Goal: Transaction & Acquisition: Purchase product/service

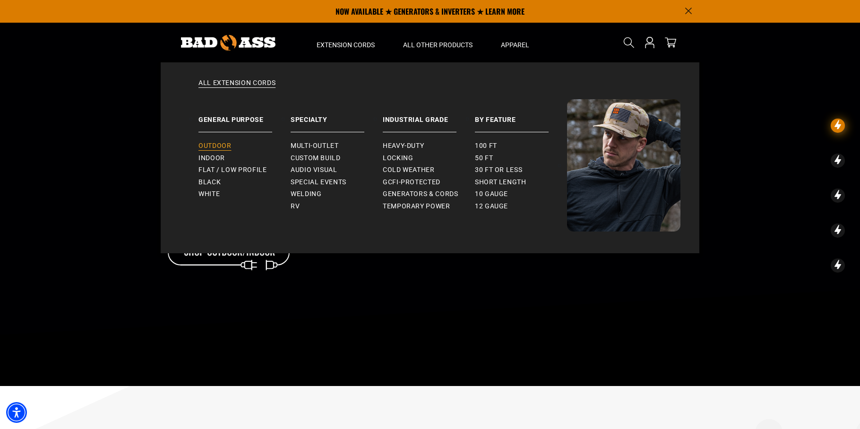
click at [215, 148] on span "Outdoor" at bounding box center [215, 146] width 33 height 9
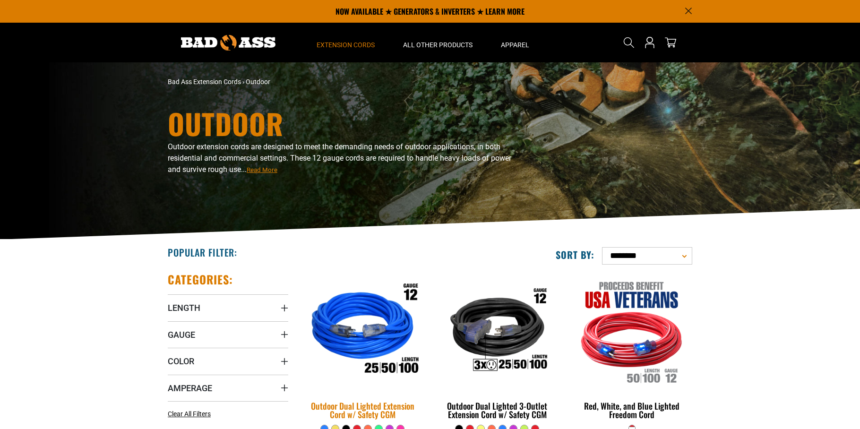
click at [387, 310] on img at bounding box center [363, 331] width 132 height 121
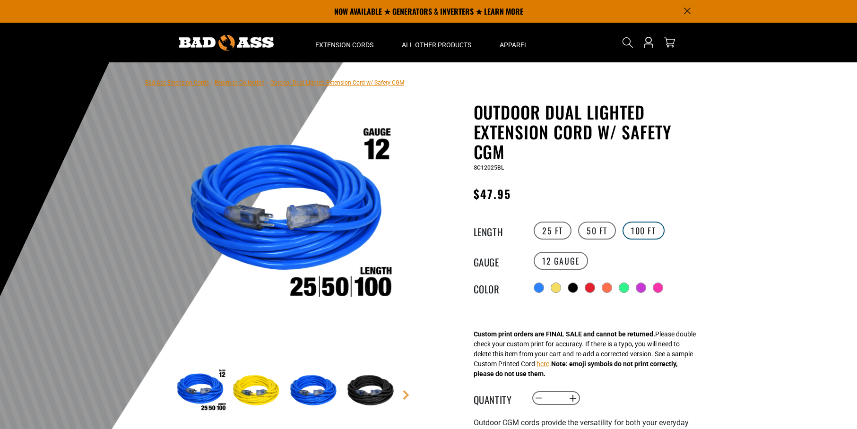
click at [653, 233] on label "100 FT" at bounding box center [644, 231] width 42 height 18
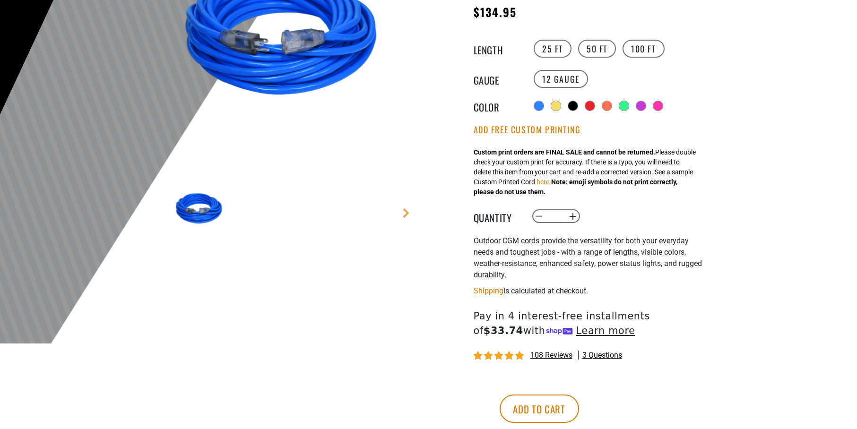
scroll to position [187, 0]
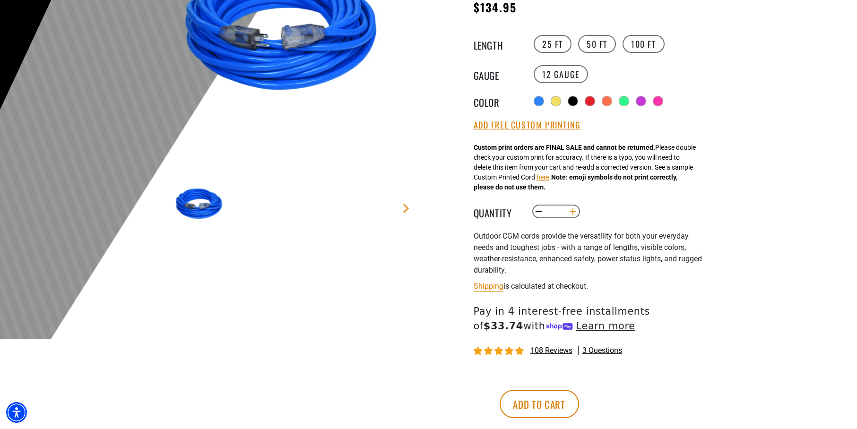
click at [573, 213] on button "Increase quantity for Outdoor Dual Lighted Extension Cord w/ Safety CGM" at bounding box center [572, 212] width 15 height 16
type input "*"
click at [579, 402] on button "Add to cart" at bounding box center [539, 404] width 79 height 28
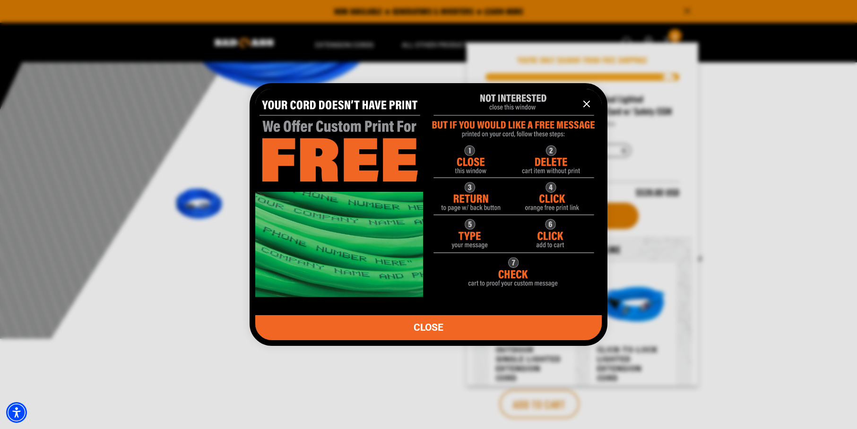
click at [462, 330] on link "CLOSE" at bounding box center [428, 327] width 347 height 25
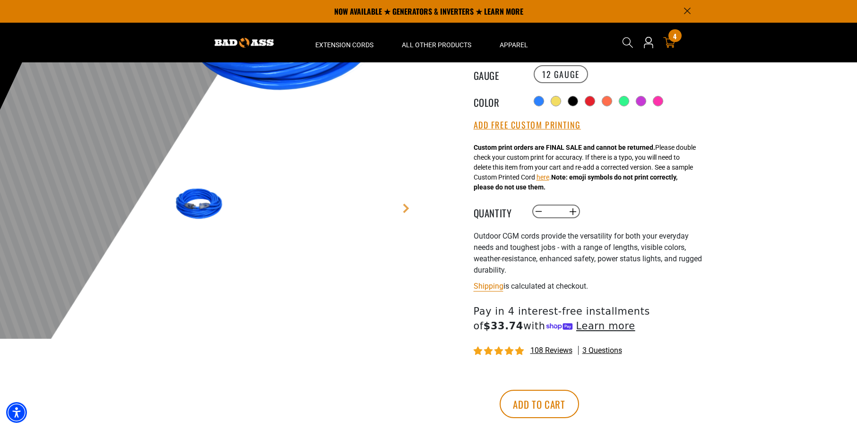
click at [673, 43] on icon "cart" at bounding box center [669, 42] width 12 height 12
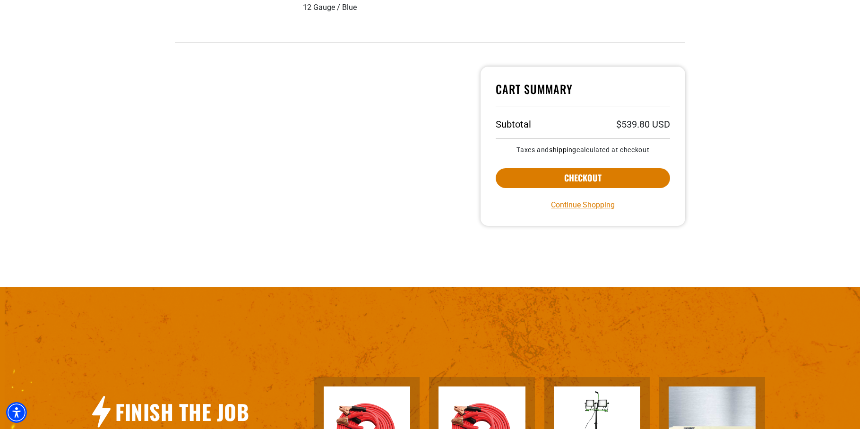
scroll to position [287, 0]
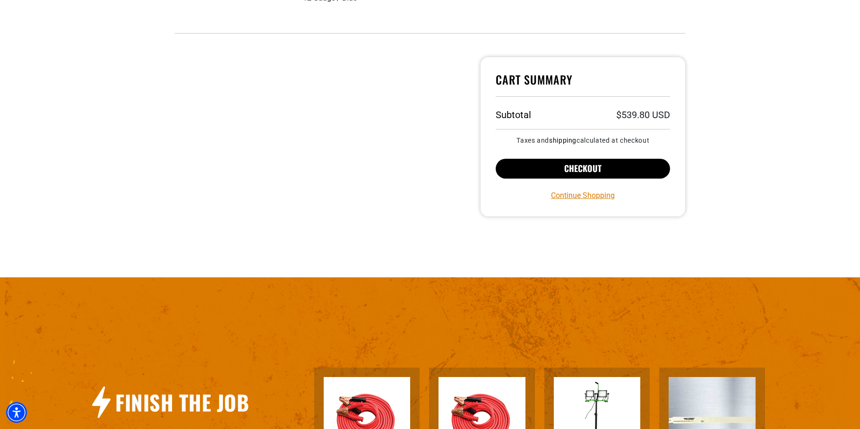
click at [536, 173] on button "Checkout" at bounding box center [583, 169] width 174 height 20
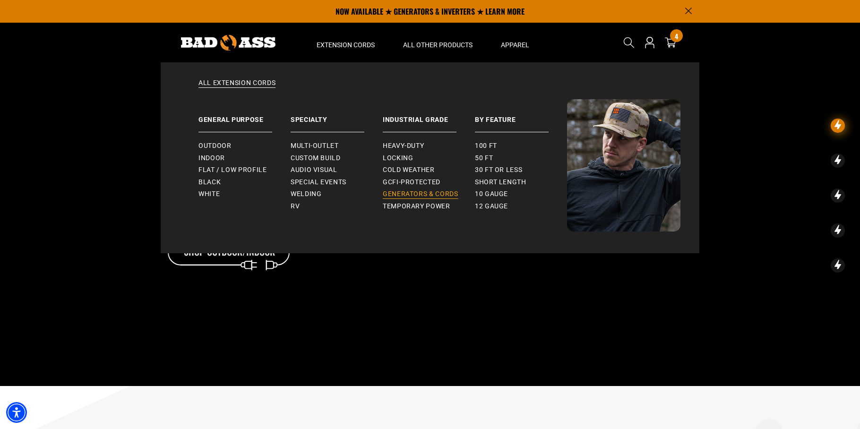
click at [398, 191] on span "Generators & Cords" at bounding box center [421, 194] width 76 height 9
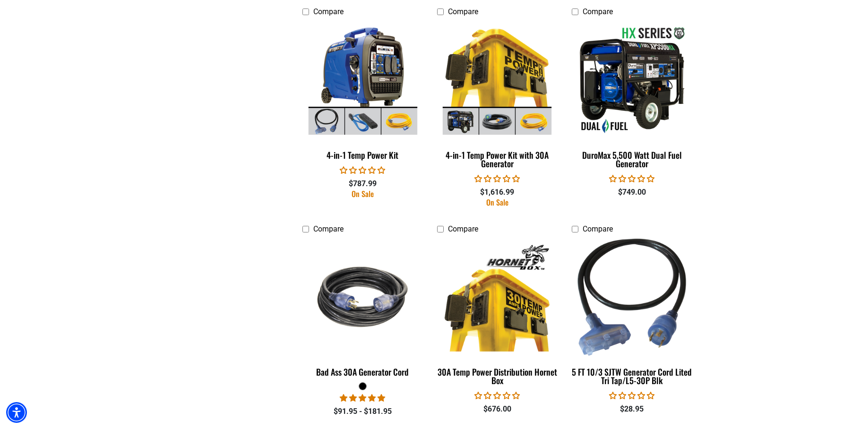
scroll to position [776, 0]
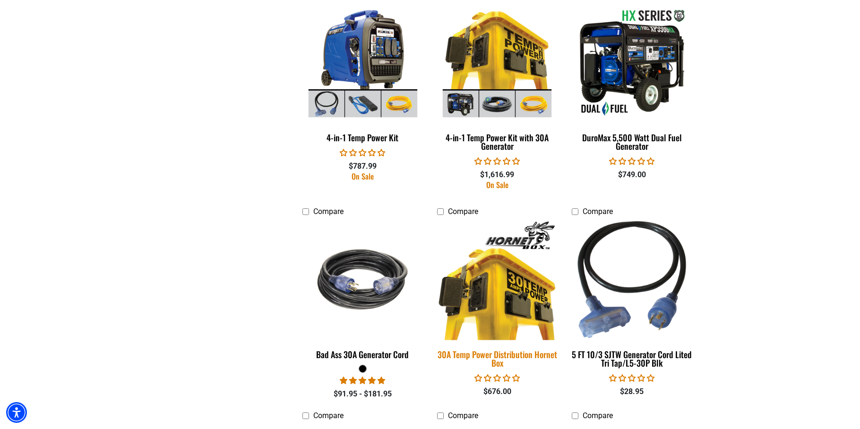
click at [495, 280] on img at bounding box center [497, 279] width 132 height 121
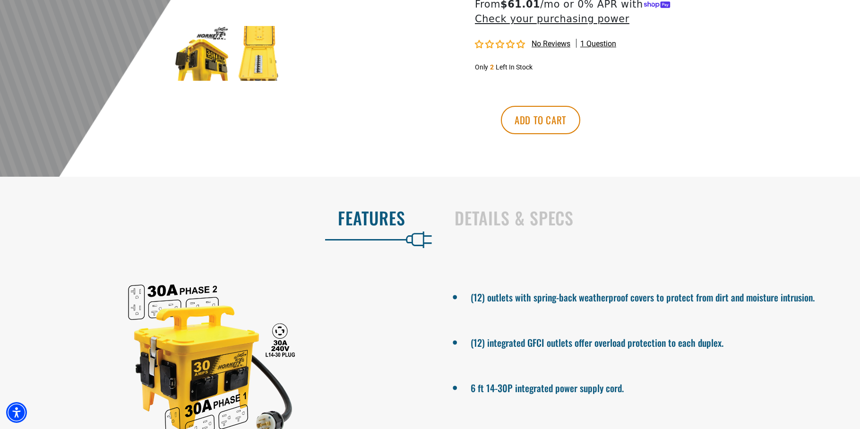
scroll to position [346, 0]
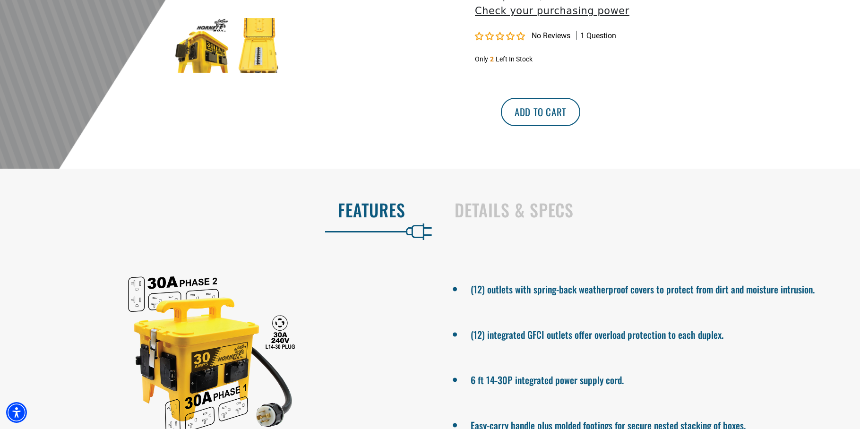
click at [581, 117] on button "Add to cart" at bounding box center [540, 112] width 79 height 28
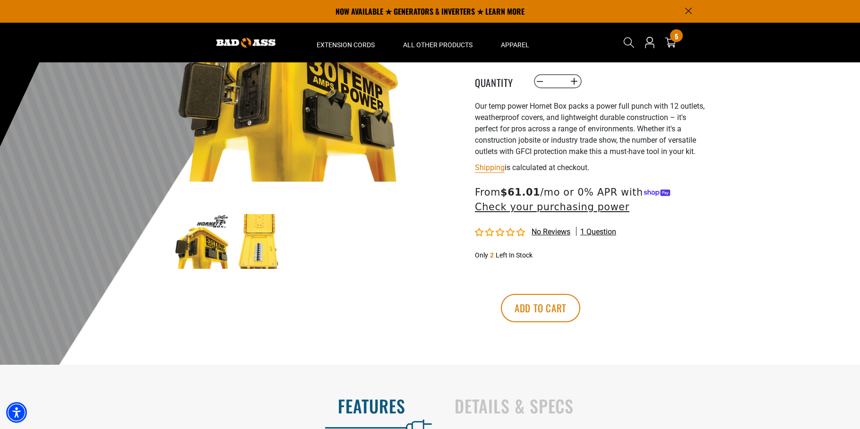
scroll to position [0, 0]
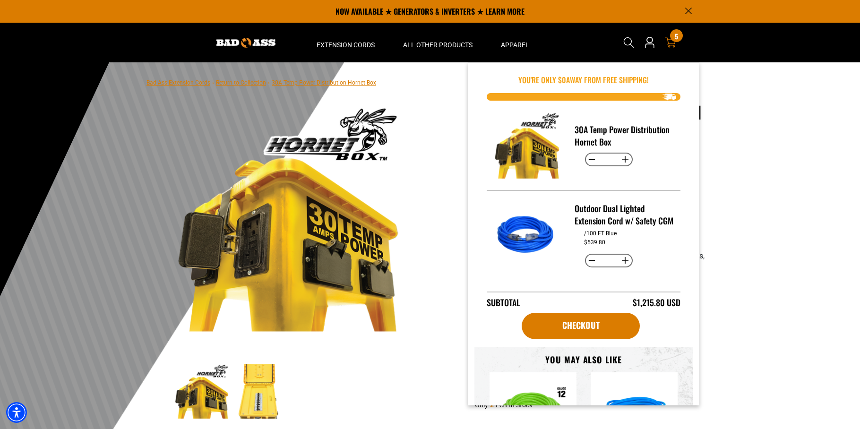
click at [669, 44] on icon at bounding box center [670, 42] width 11 height 11
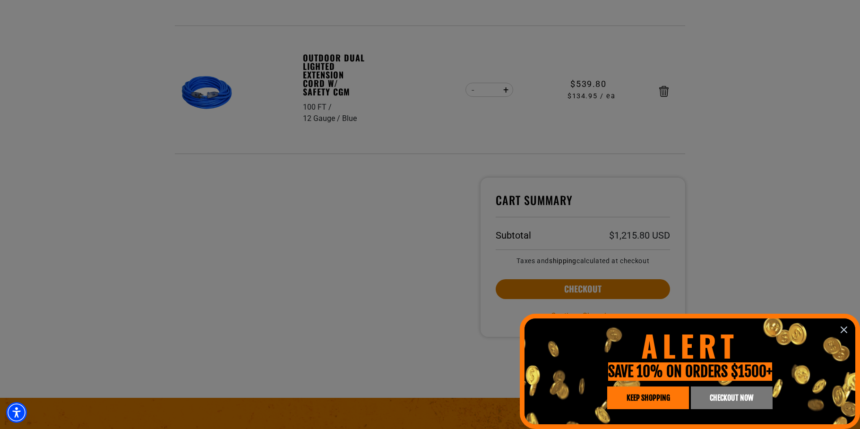
click at [843, 330] on icon "information" at bounding box center [844, 329] width 11 height 11
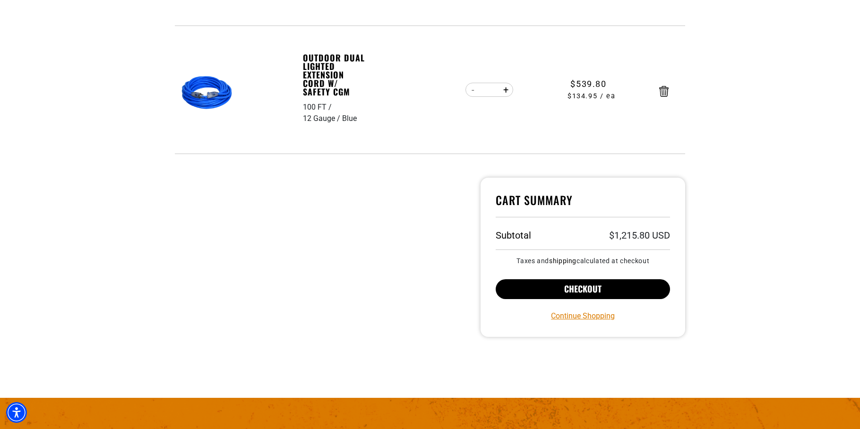
click at [538, 285] on button "Checkout" at bounding box center [583, 289] width 174 height 20
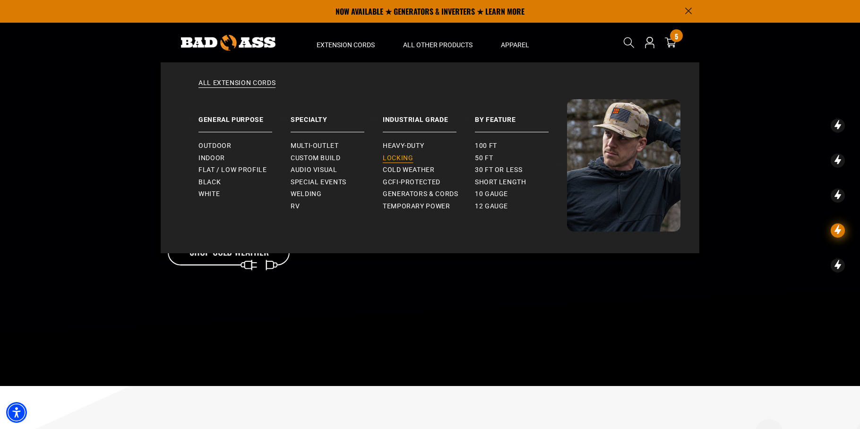
click at [405, 154] on span "Locking" at bounding box center [398, 158] width 30 height 9
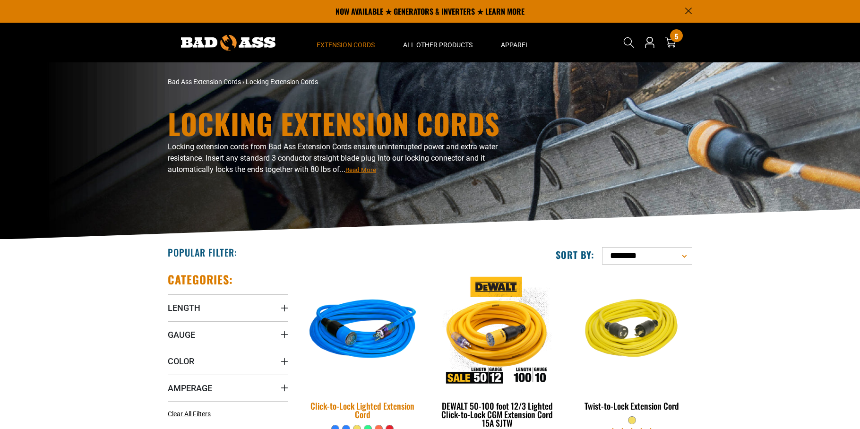
click at [394, 334] on img at bounding box center [363, 331] width 132 height 121
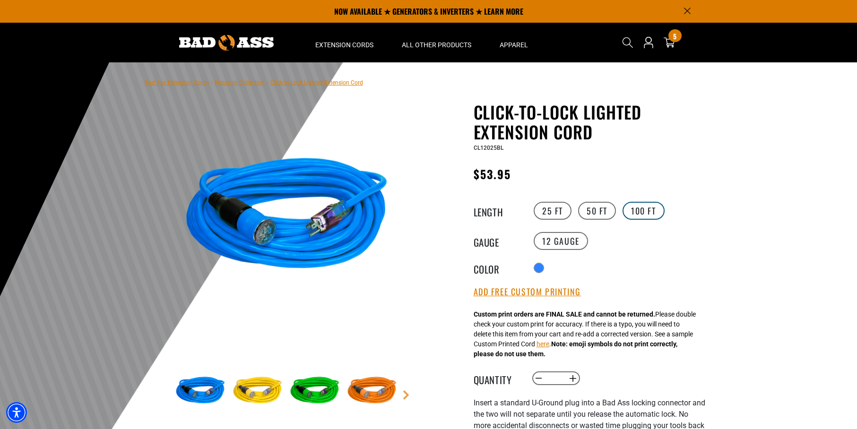
click at [648, 206] on label "100 FT" at bounding box center [644, 211] width 42 height 18
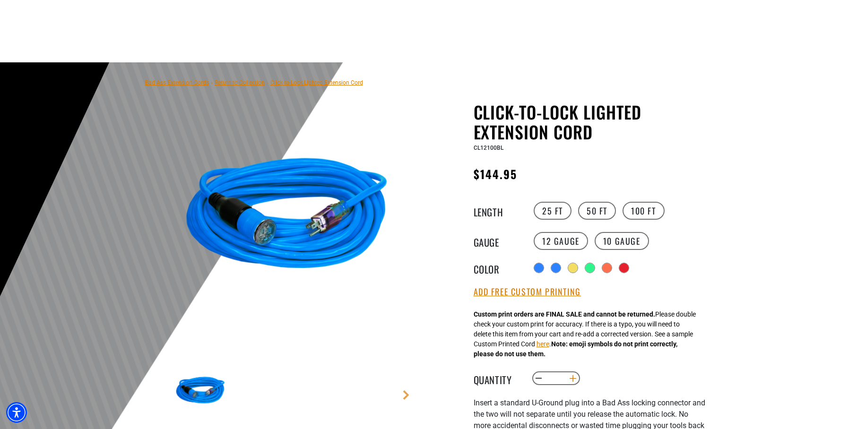
scroll to position [164, 0]
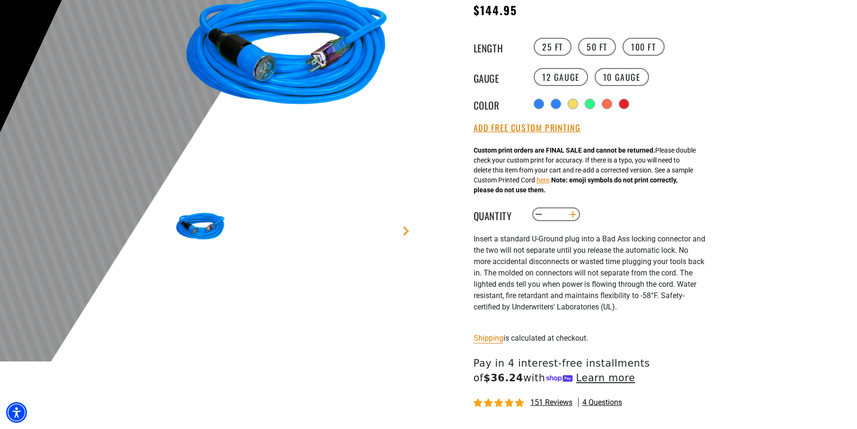
click at [574, 216] on button "Increase quantity for Click-to-Lock Lighted Extension Cord" at bounding box center [572, 215] width 15 height 16
type input "*"
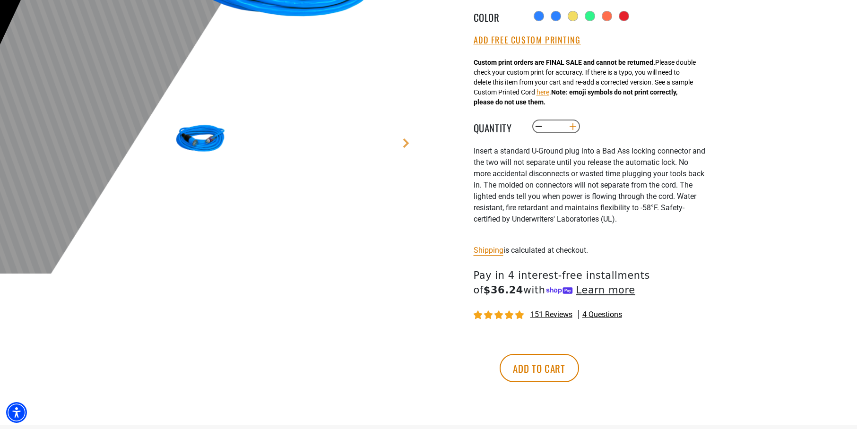
scroll to position [254, 0]
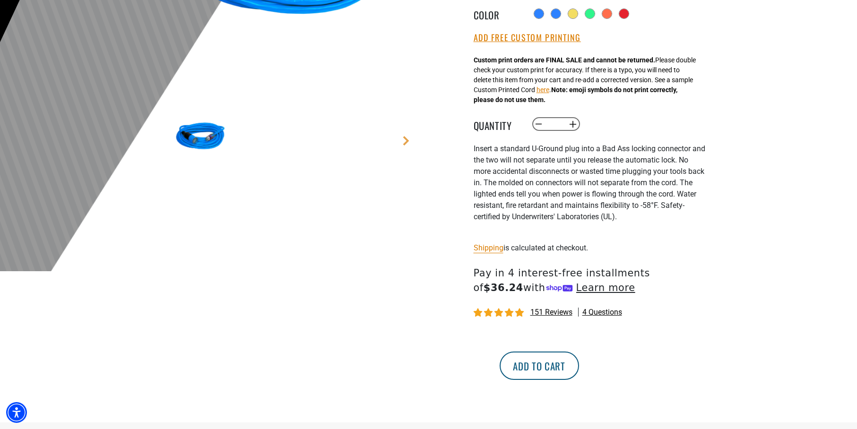
click at [579, 372] on button "Add to cart" at bounding box center [539, 366] width 79 height 28
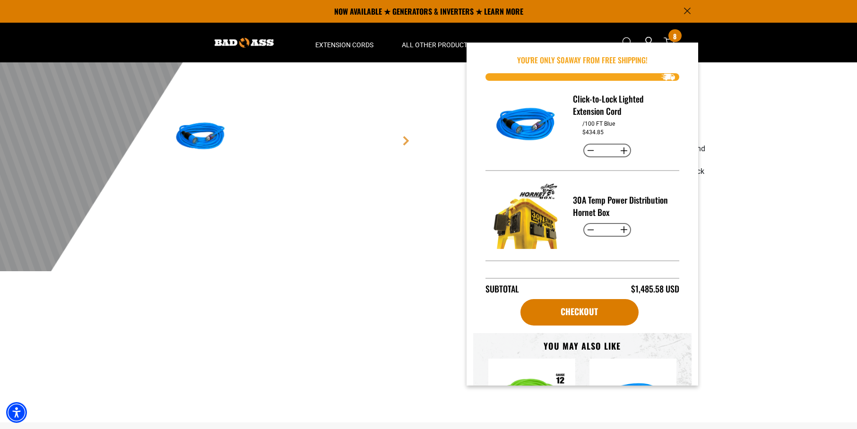
click at [622, 149] on button "Increase quantity for Click-to-Lock Lighted Extension Cord" at bounding box center [623, 151] width 15 height 16
type input "*"
click at [569, 318] on link "Checkout" at bounding box center [579, 312] width 118 height 26
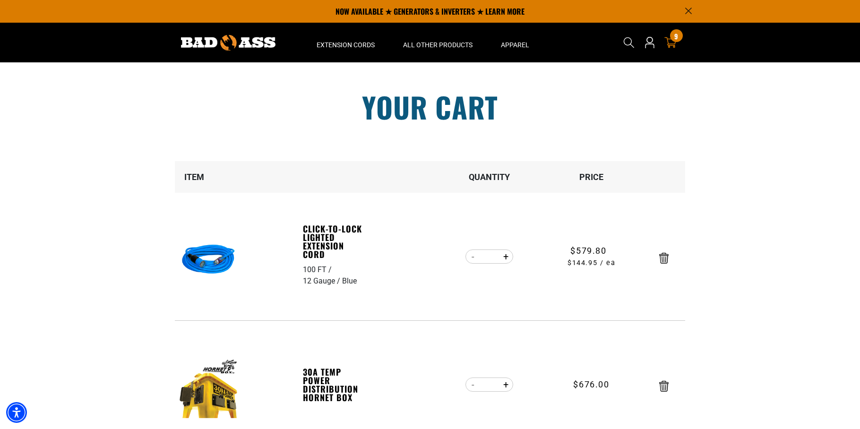
click at [674, 42] on icon at bounding box center [671, 42] width 12 height 12
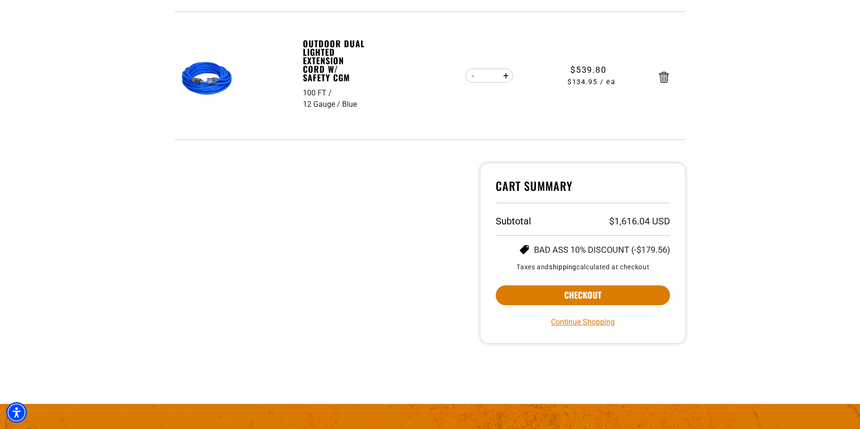
scroll to position [438, 0]
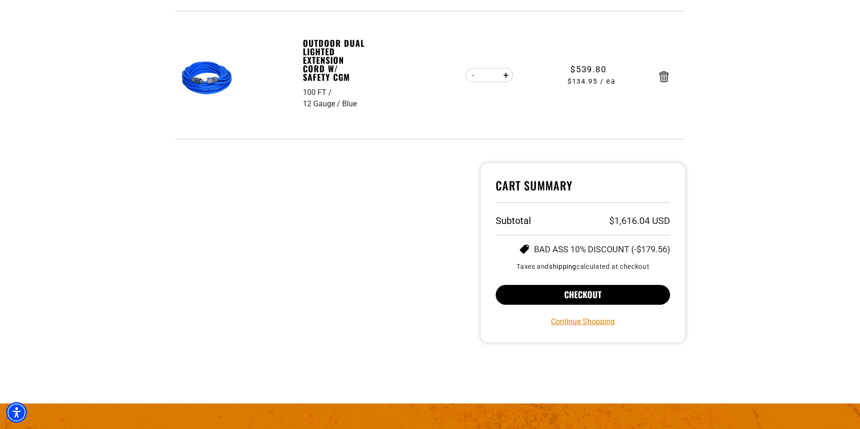
click at [539, 293] on button "Checkout" at bounding box center [583, 295] width 174 height 20
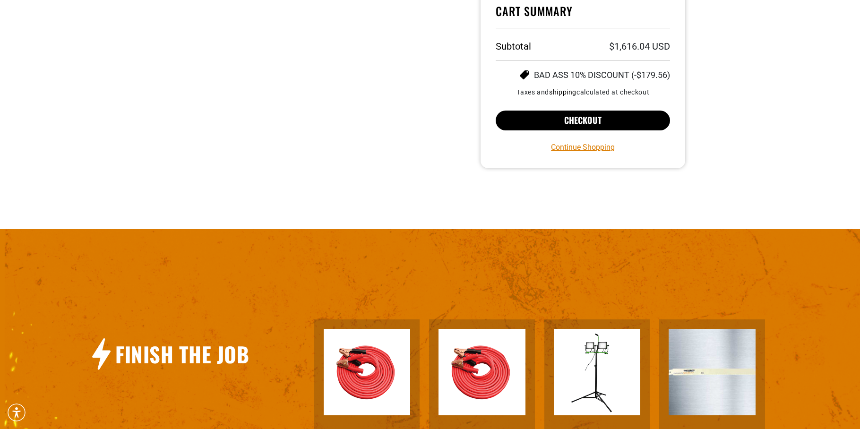
scroll to position [747, 0]
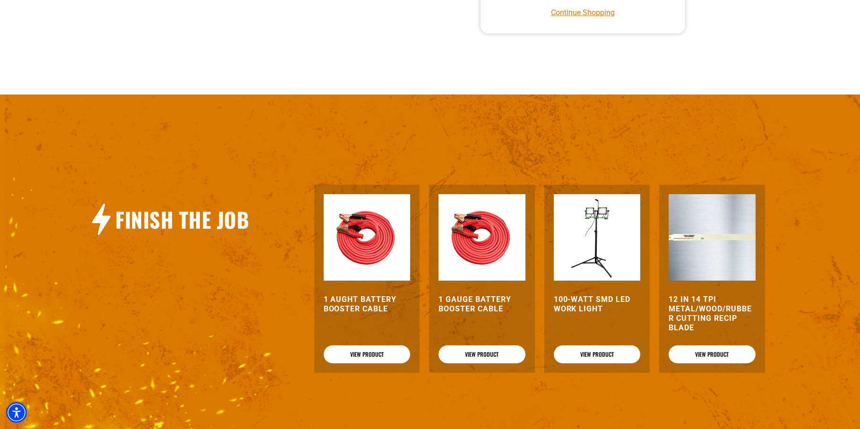
click at [611, 121] on div "Finish The Job 1 Aught Battery Booster Cable View Product 1 Gauge Battery Boost…" at bounding box center [434, 279] width 869 height 369
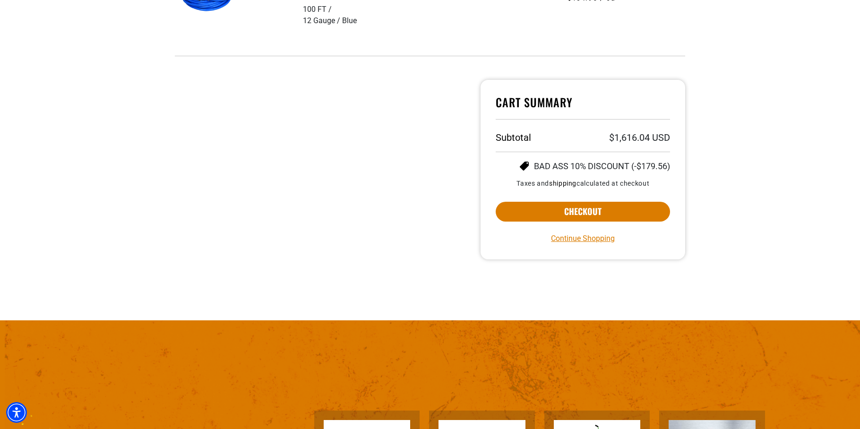
scroll to position [534, 0]
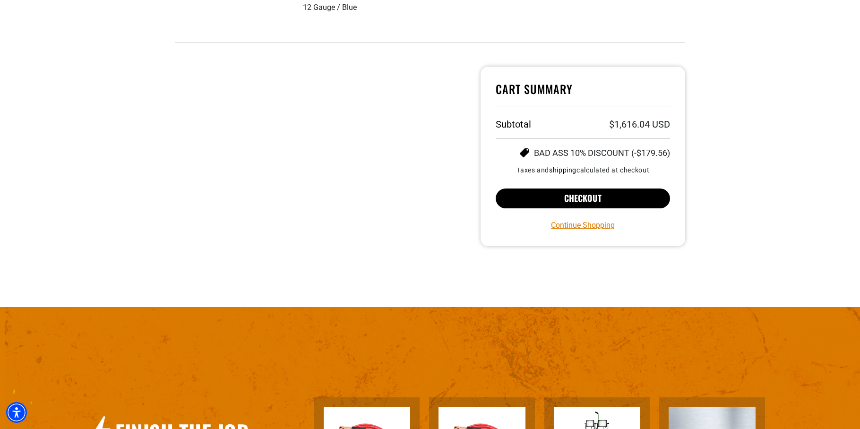
click at [555, 199] on button "Checkout" at bounding box center [583, 199] width 174 height 20
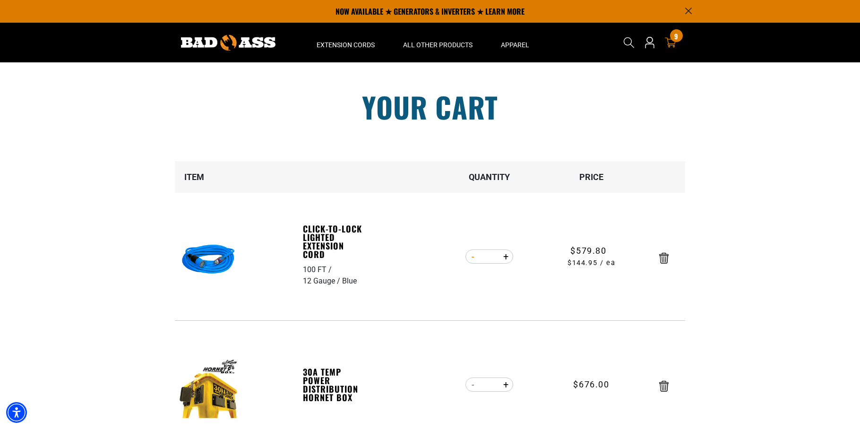
click at [474, 256] on button "Decrease quantity for Click-to-Lock Lighted Extension Cord" at bounding box center [473, 257] width 15 height 16
type input "*"
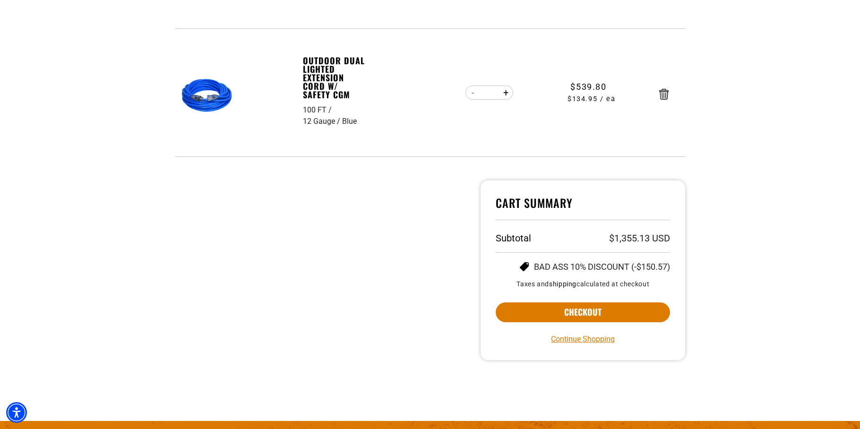
scroll to position [428, 0]
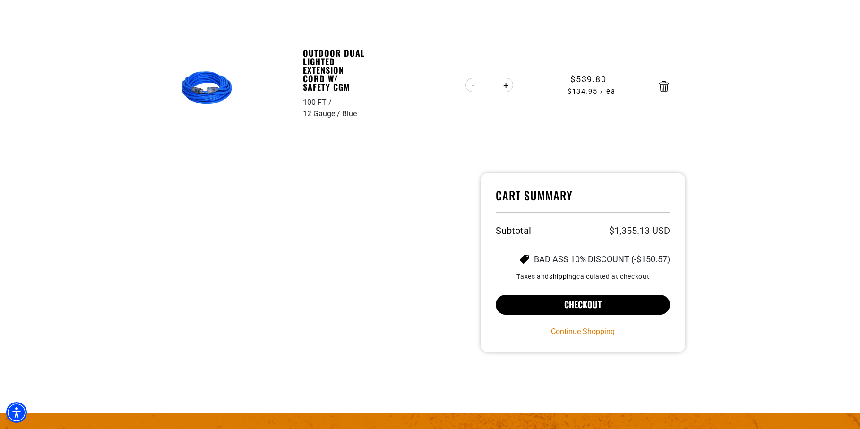
click at [537, 303] on button "Checkout" at bounding box center [583, 305] width 174 height 20
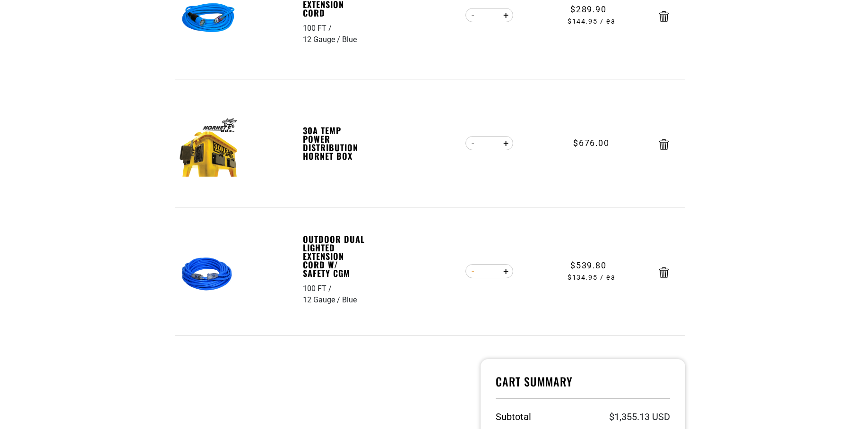
click at [473, 272] on button "Decrease quantity for Outdoor Dual Lighted Extension Cord w/ Safety CGM" at bounding box center [473, 271] width 15 height 16
type input "*"
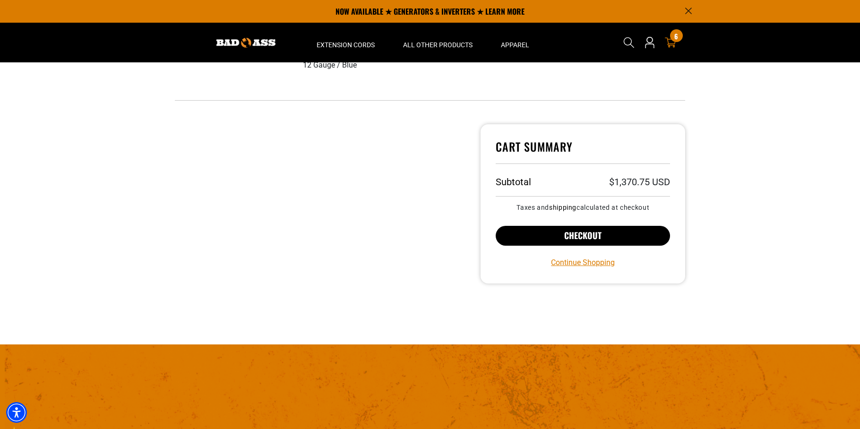
scroll to position [416, 0]
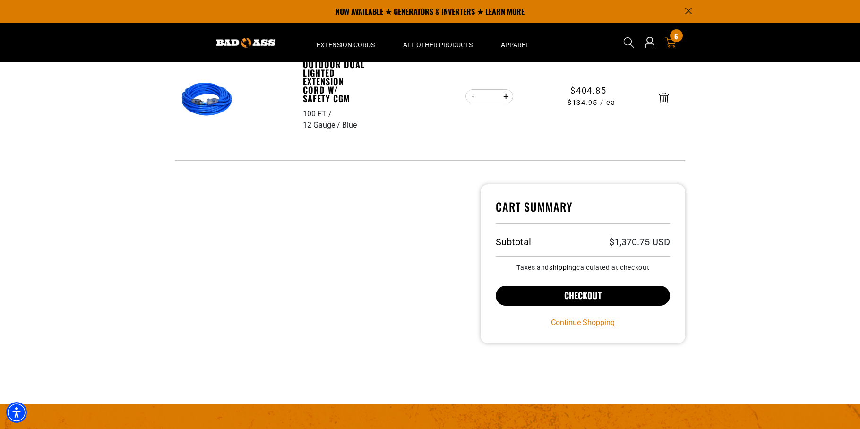
click at [534, 300] on button "Checkout" at bounding box center [583, 296] width 174 height 20
